Goal: Information Seeking & Learning: Find specific page/section

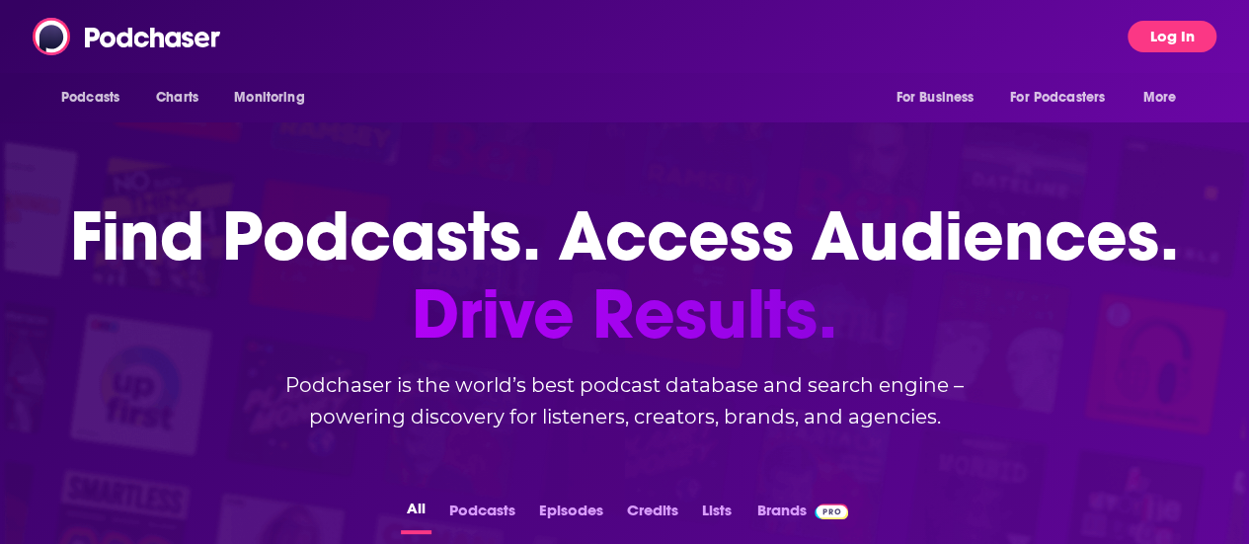
click at [1211, 32] on button "Log In" at bounding box center [1171, 37] width 89 height 32
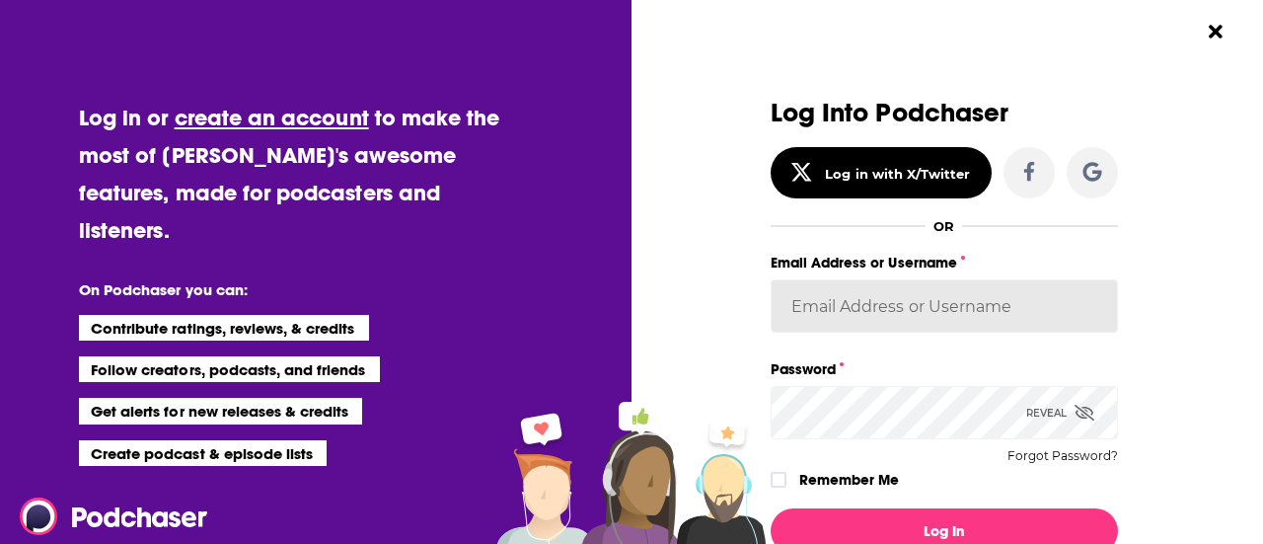
type input "[PERSON_NAME][EMAIL_ADDRESS][PERSON_NAME][DOMAIN_NAME]"
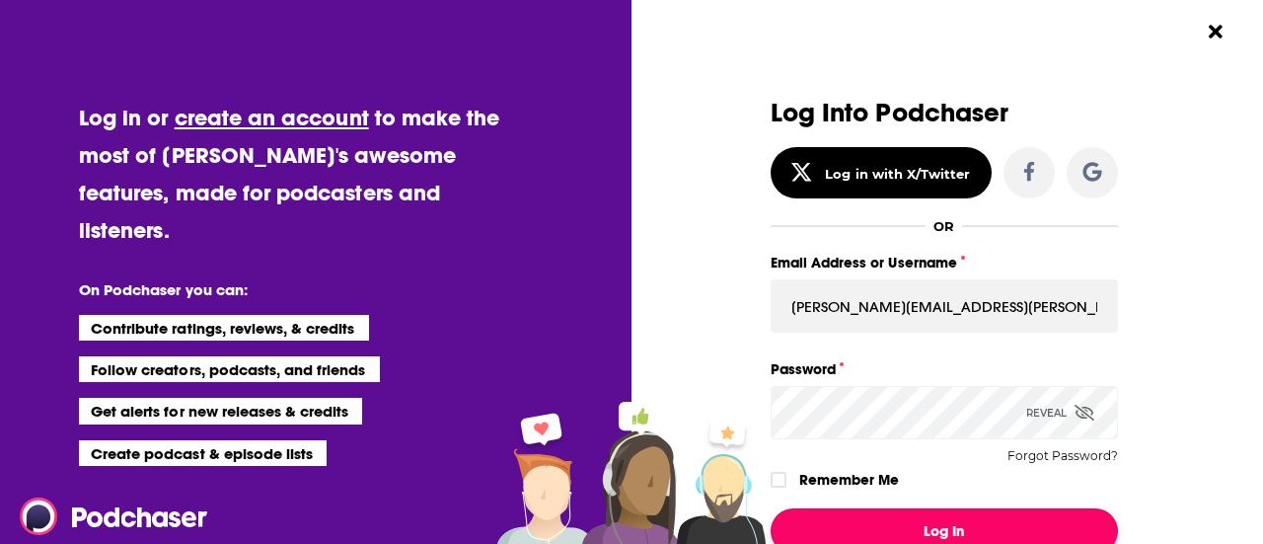
click at [940, 529] on button "Log In" at bounding box center [944, 530] width 347 height 45
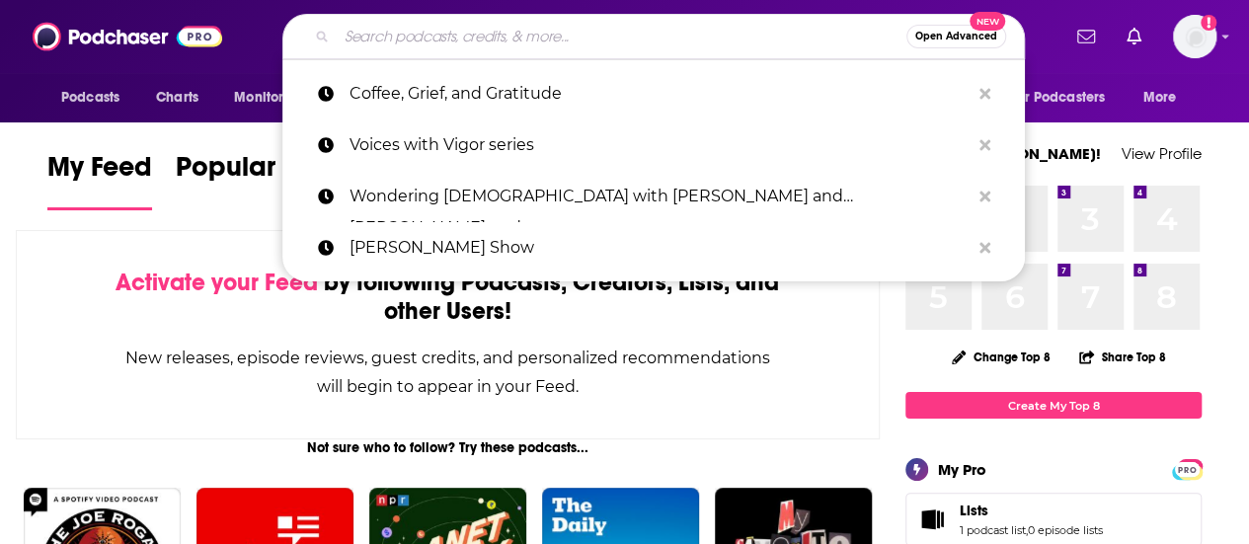
click at [358, 43] on input "Search podcasts, credits, & more..." at bounding box center [622, 37] width 570 height 32
paste input "Noble Blood Podcast"
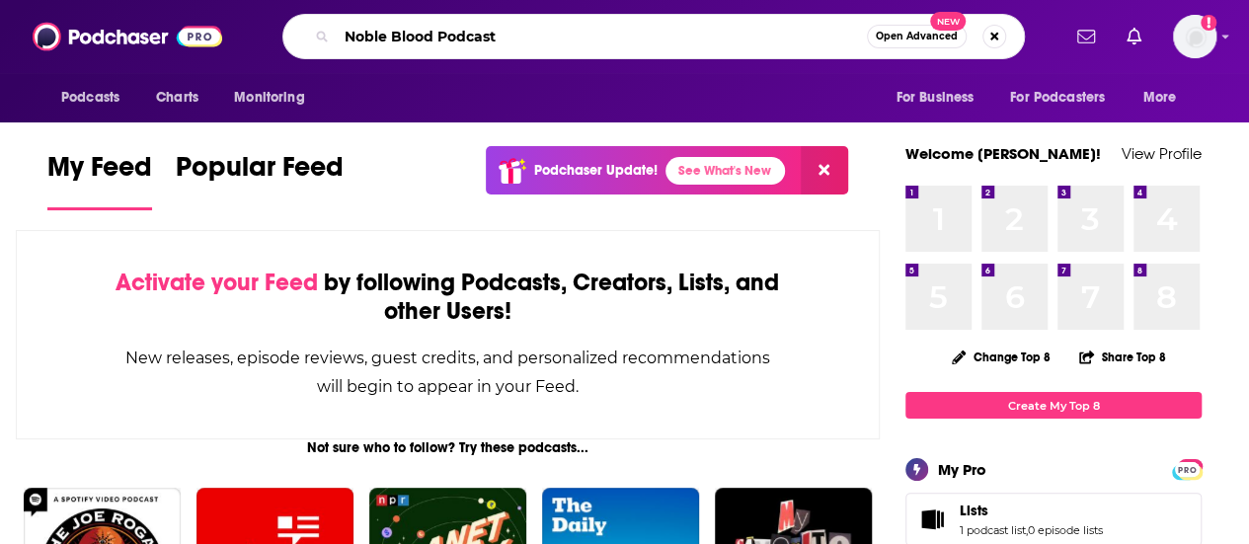
type input "Noble Blood Podcast"
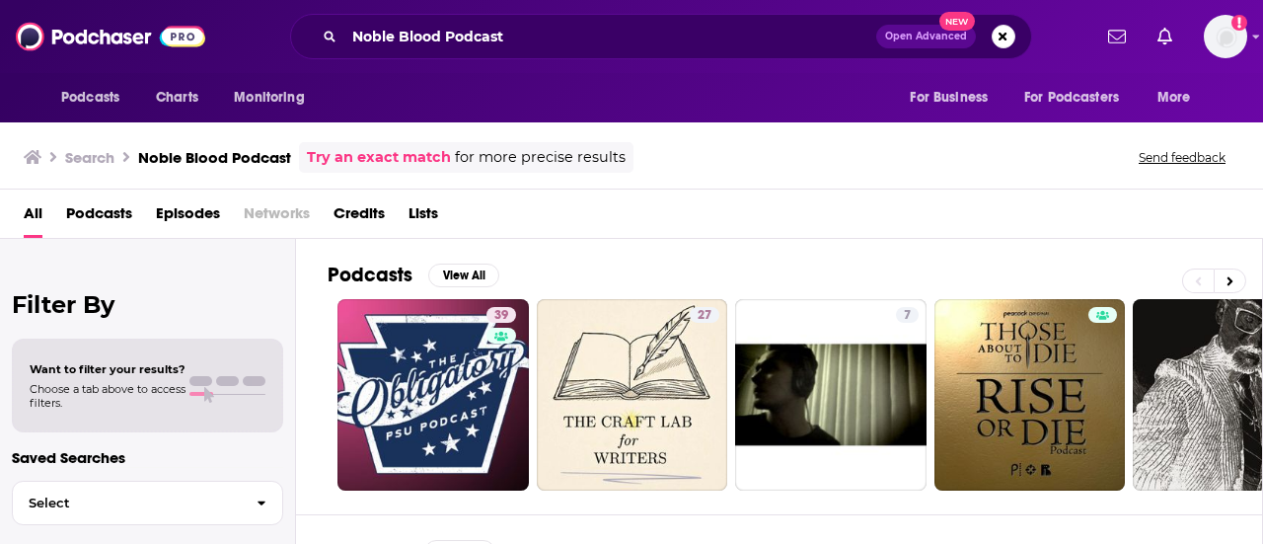
click at [925, 38] on span "Open Advanced" at bounding box center [926, 37] width 82 height 10
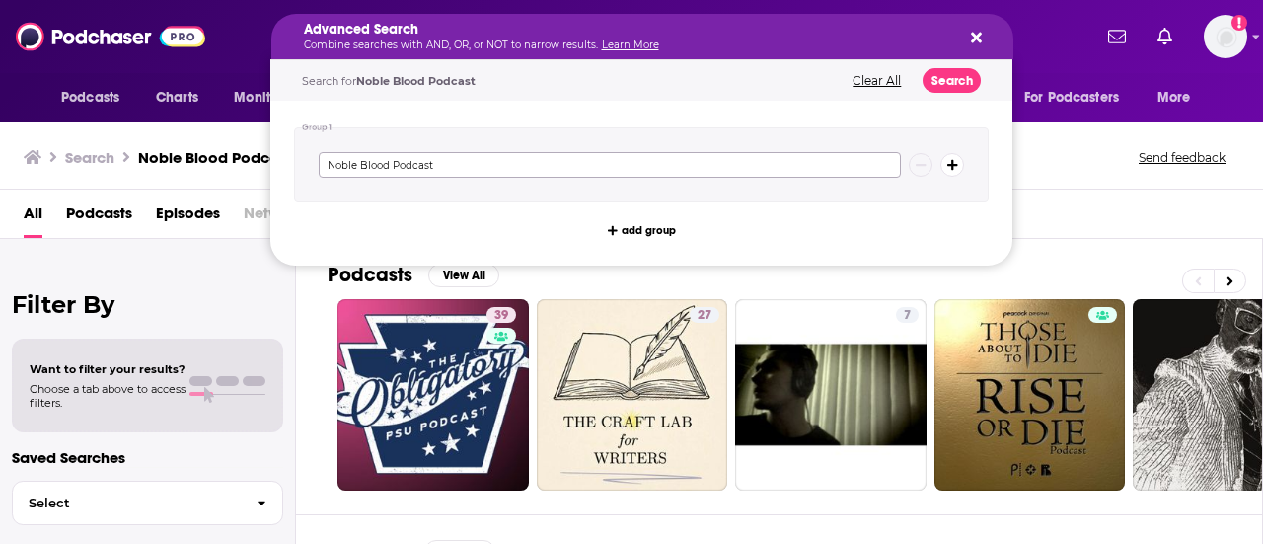
click at [576, 165] on input "Noble Blood Podcast" at bounding box center [610, 165] width 582 height 26
